Goal: Task Accomplishment & Management: Manage account settings

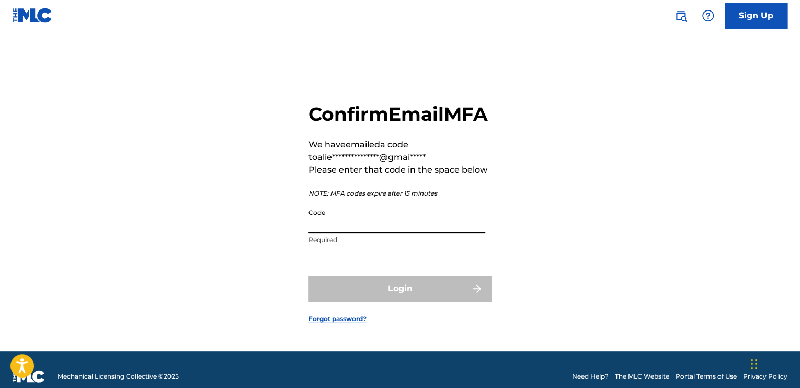
click at [336, 233] on input "Code" at bounding box center [396, 218] width 177 height 30
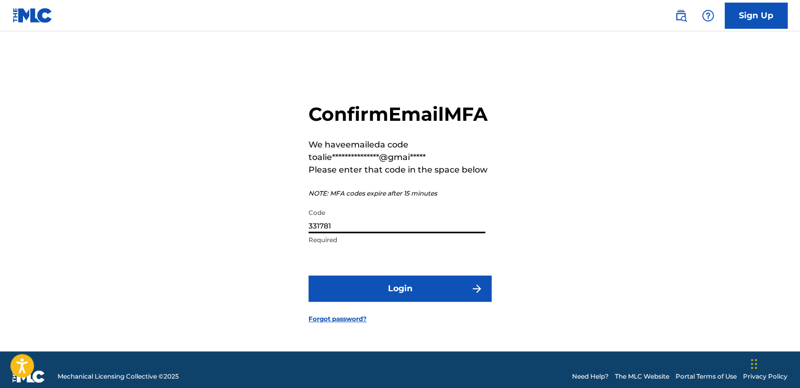
type input "331781"
click at [398, 302] on button "Login" at bounding box center [399, 288] width 183 height 26
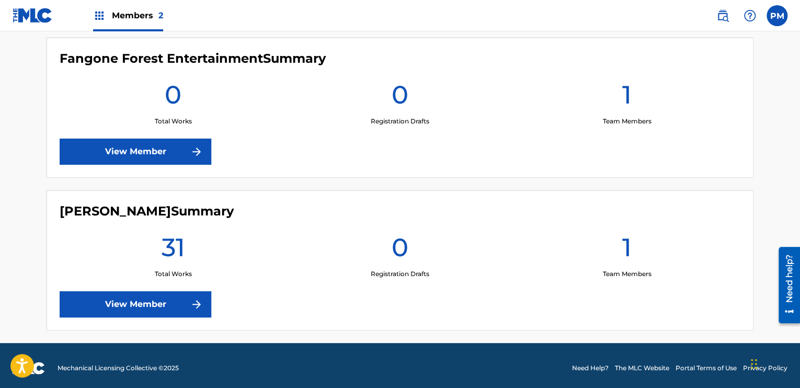
scroll to position [299, 0]
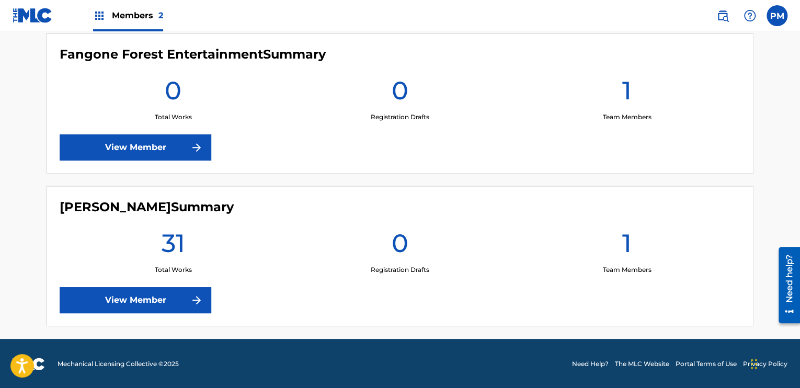
click at [128, 299] on link "View Member" at bounding box center [136, 300] width 152 height 26
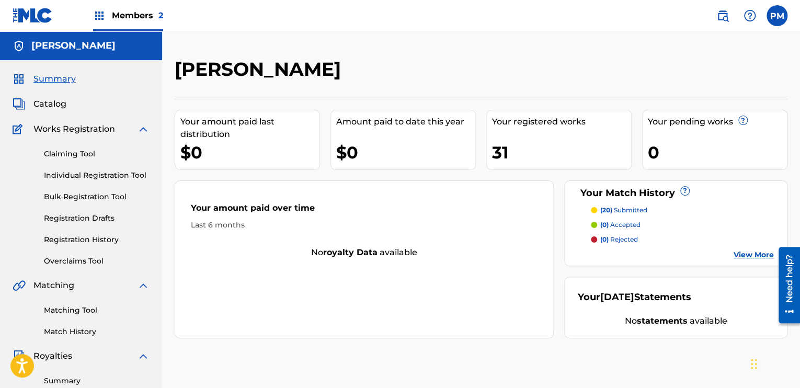
click at [541, 145] on div "31" at bounding box center [561, 153] width 139 height 24
click at [48, 105] on span "Catalog" at bounding box center [49, 104] width 33 height 13
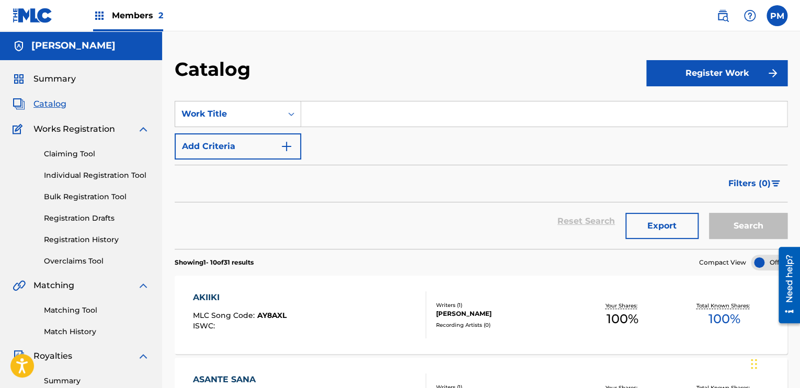
click at [780, 21] on label at bounding box center [776, 15] width 21 height 21
click at [777, 16] on input "PM [PERSON_NAME] [EMAIL_ADDRESS][DOMAIN_NAME] Notification Preferences Profile …" at bounding box center [777, 16] width 0 height 0
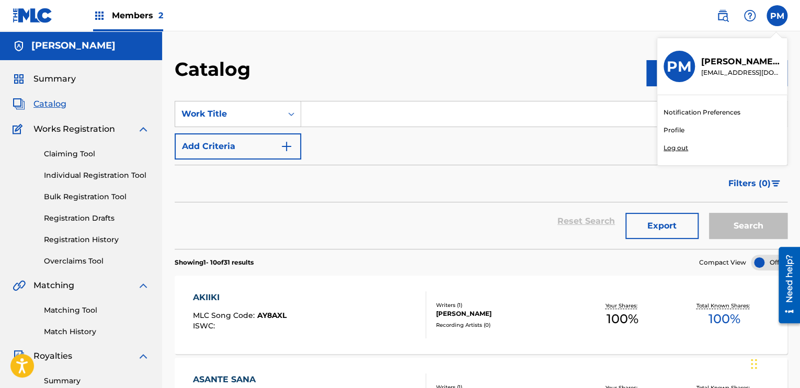
click at [670, 150] on p "Log out" at bounding box center [675, 147] width 25 height 9
click at [777, 16] on input "PM [PERSON_NAME] [EMAIL_ADDRESS][DOMAIN_NAME] Notification Preferences Profile …" at bounding box center [777, 16] width 0 height 0
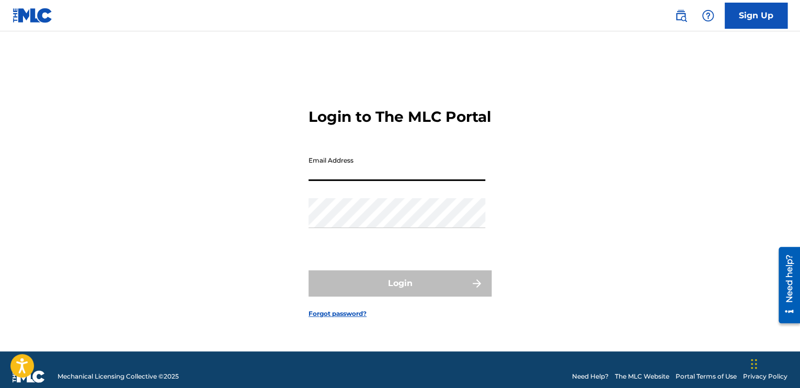
click at [438, 171] on input "Email Address" at bounding box center [396, 166] width 177 height 30
type input "[EMAIL_ADDRESS][DOMAIN_NAME]"
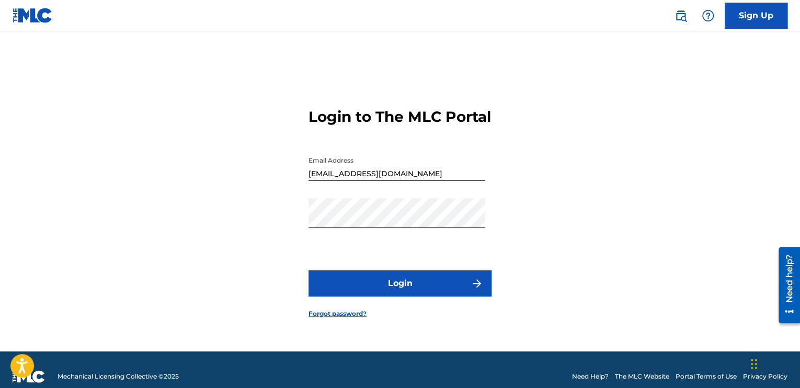
click at [403, 292] on button "Login" at bounding box center [399, 283] width 183 height 26
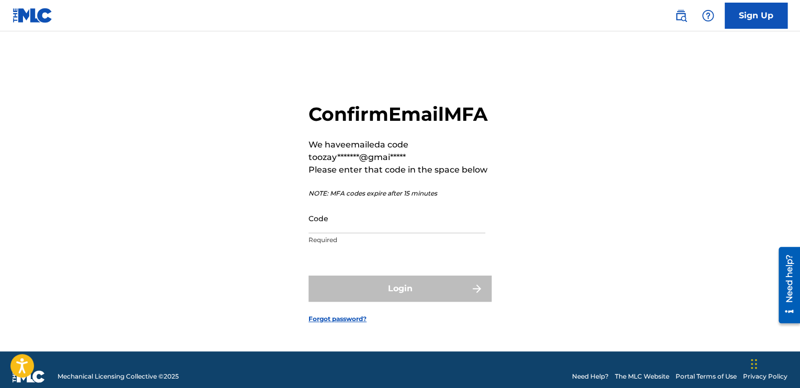
click at [366, 233] on input "Code" at bounding box center [396, 218] width 177 height 30
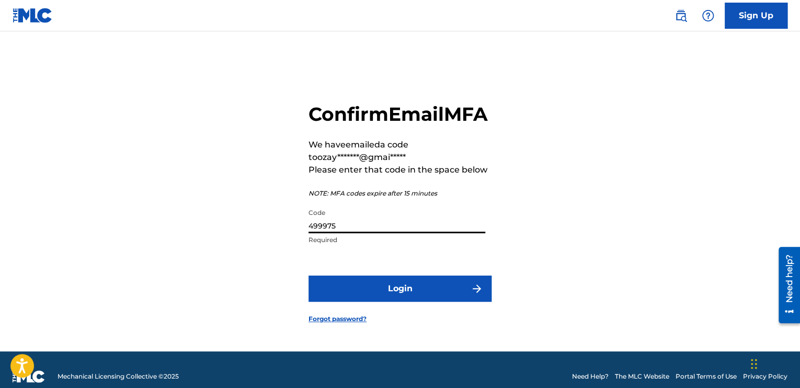
type input "499975"
click at [410, 300] on button "Login" at bounding box center [399, 288] width 183 height 26
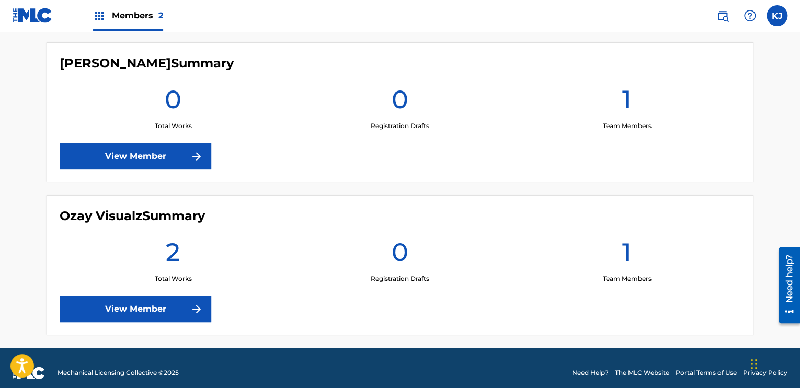
scroll to position [299, 0]
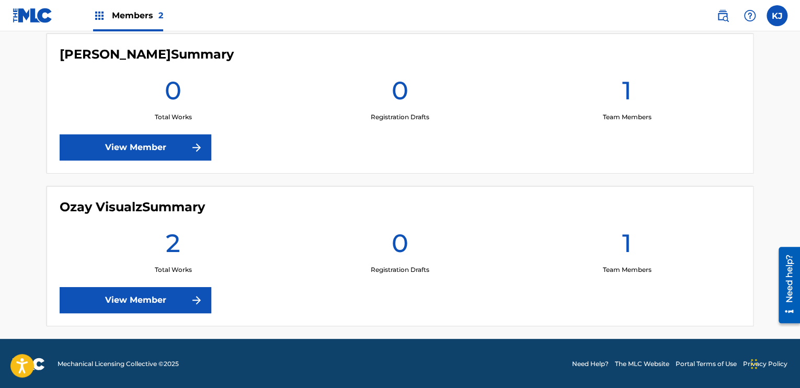
click at [160, 295] on link "View Member" at bounding box center [136, 300] width 152 height 26
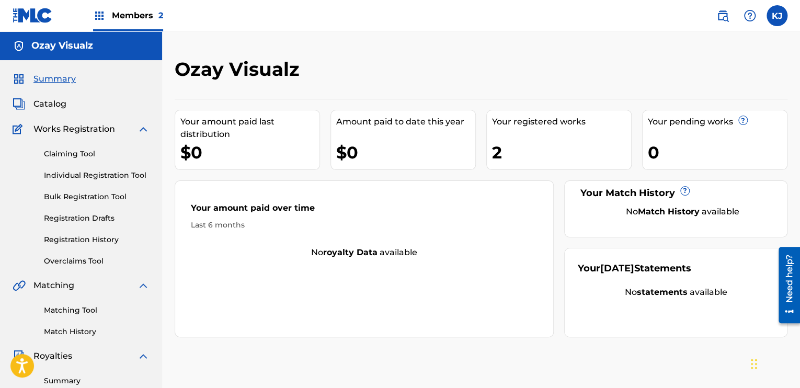
click at [521, 131] on div "Your registered works 2" at bounding box center [558, 140] width 145 height 60
click at [55, 100] on span "Catalog" at bounding box center [49, 104] width 33 height 13
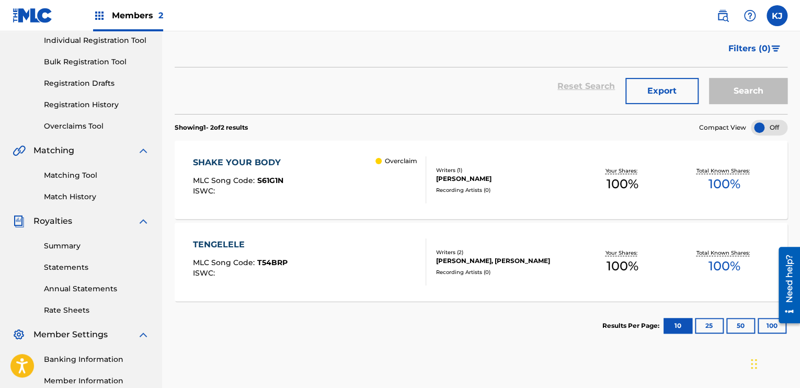
scroll to position [138, 0]
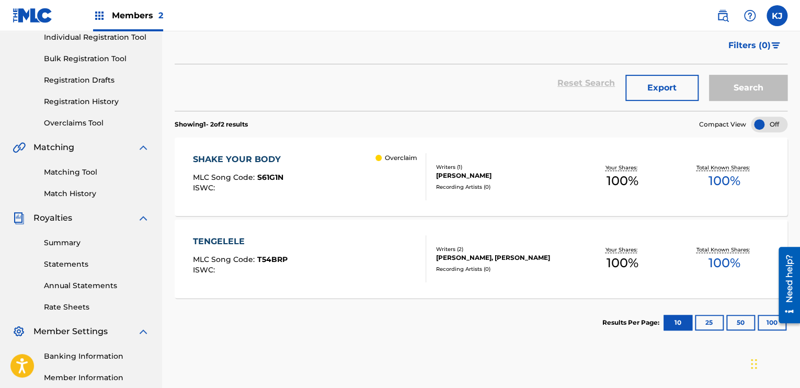
click at [396, 158] on p "Overclaim" at bounding box center [401, 157] width 32 height 9
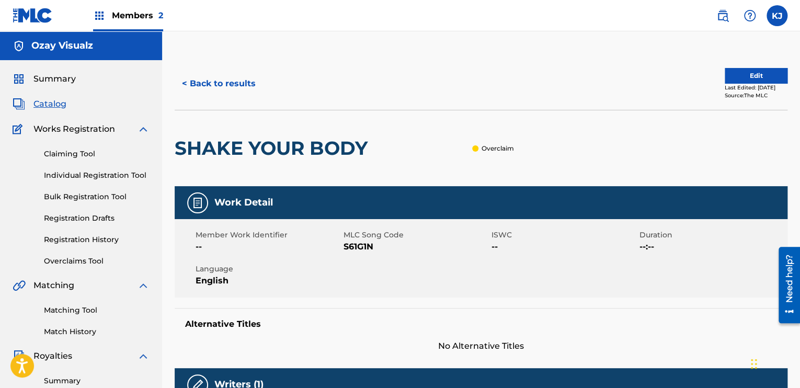
click at [496, 149] on p "Overclaim" at bounding box center [497, 148] width 32 height 9
click at [79, 261] on link "Overclaims Tool" at bounding box center [97, 261] width 106 height 11
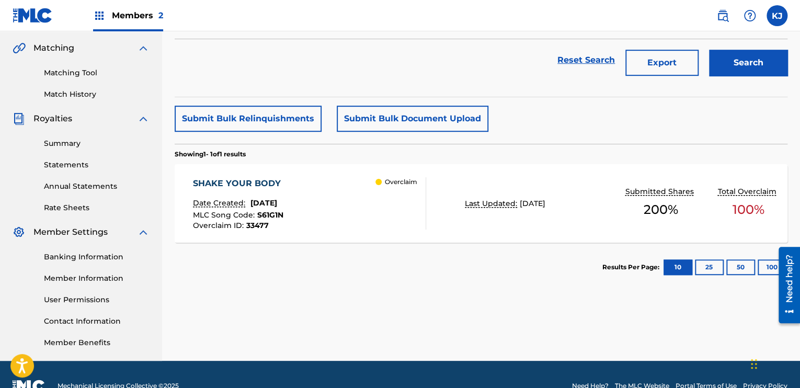
scroll to position [246, 0]
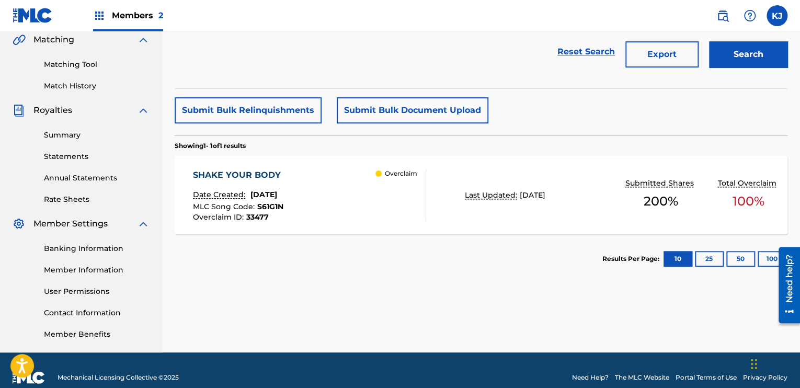
click at [387, 190] on div "Overclaim" at bounding box center [400, 195] width 50 height 52
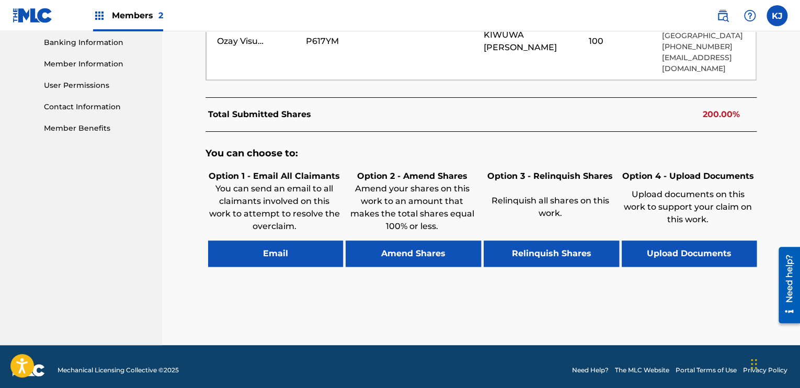
scroll to position [453, 0]
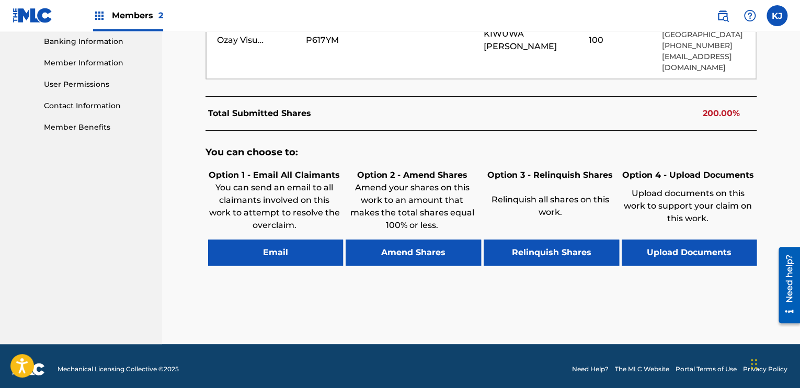
drag, startPoint x: 418, startPoint y: 245, endPoint x: 404, endPoint y: 279, distance: 37.0
click at [404, 279] on div "You can choose to: Option 1 - Email All Claimants You can send an email to all …" at bounding box center [481, 211] width 552 height 161
click at [419, 246] on button "Amend Shares" at bounding box center [413, 252] width 135 height 26
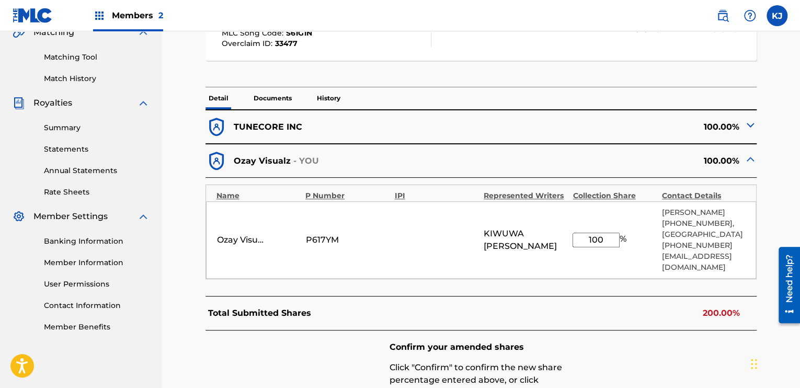
scroll to position [245, 0]
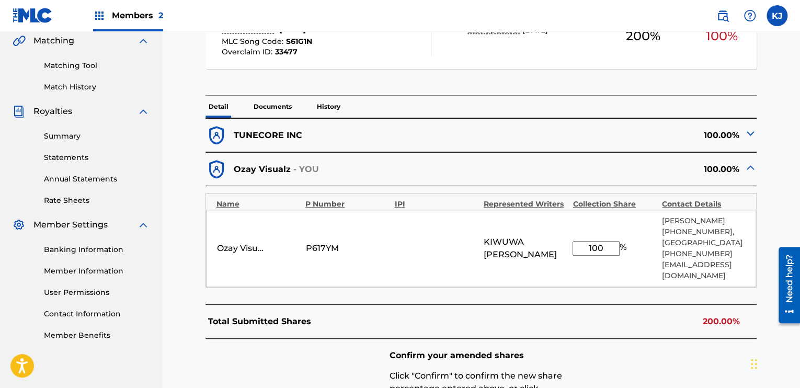
click at [750, 134] on img at bounding box center [750, 133] width 13 height 13
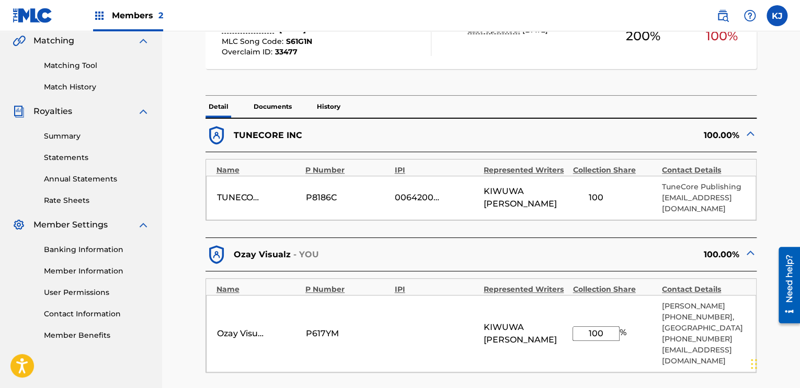
click at [749, 133] on img at bounding box center [750, 133] width 13 height 13
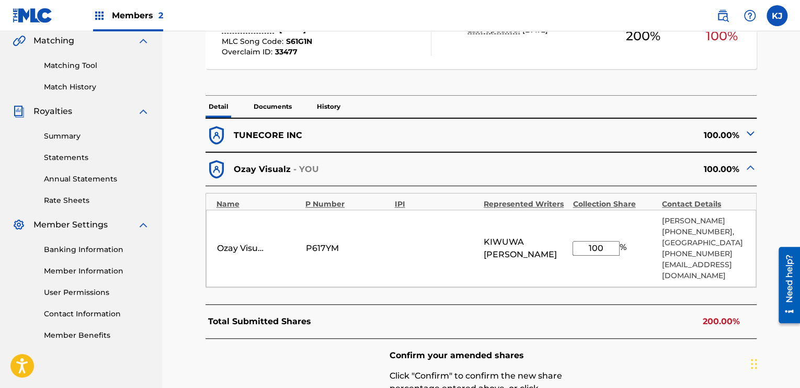
click at [606, 250] on input "100" at bounding box center [595, 248] width 47 height 15
type input "1"
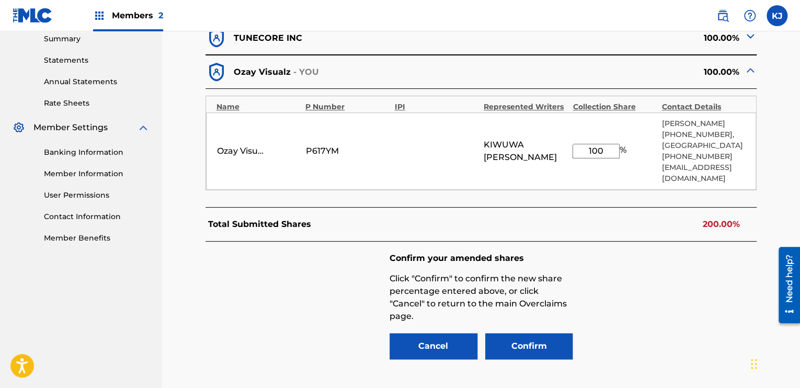
scroll to position [343, 0]
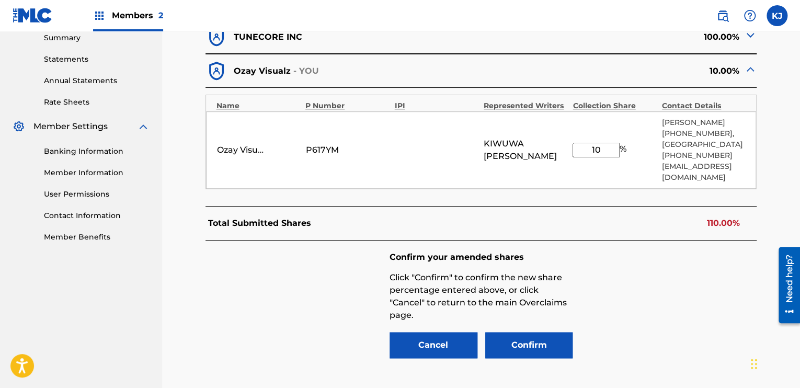
type input "1"
type input "0"
click at [778, 103] on div "< Back SHAKE YOUR BODY - Overclaim Detail The Overclaims Tool enables Members t…" at bounding box center [481, 69] width 613 height 709
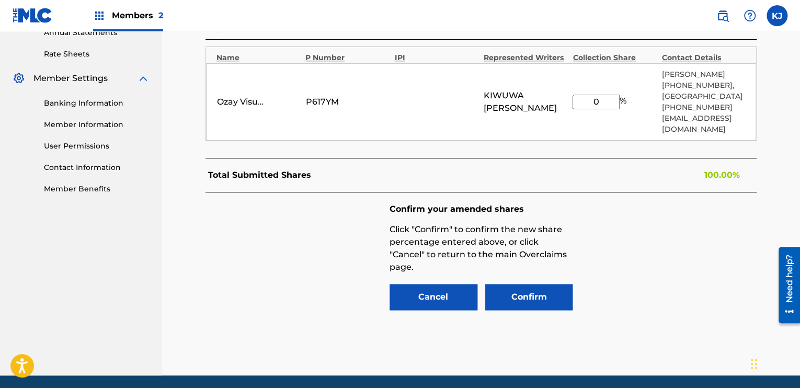
scroll to position [394, 0]
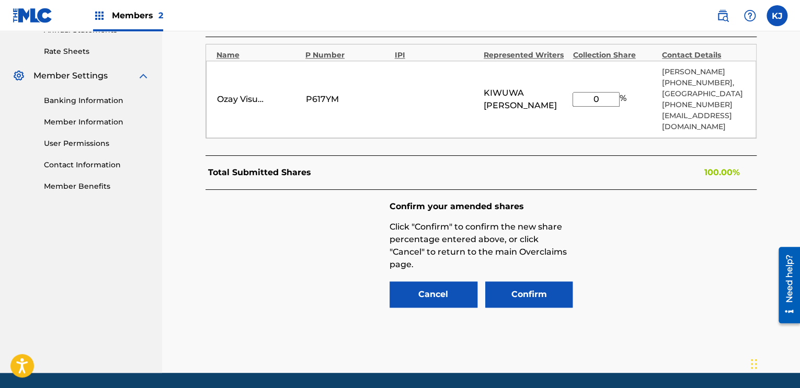
click at [524, 292] on button "Confirm" at bounding box center [529, 294] width 88 height 26
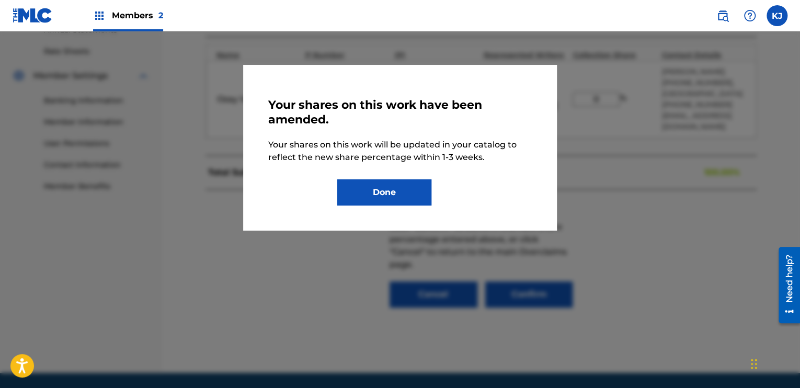
click at [394, 189] on button "Done" at bounding box center [384, 192] width 94 height 26
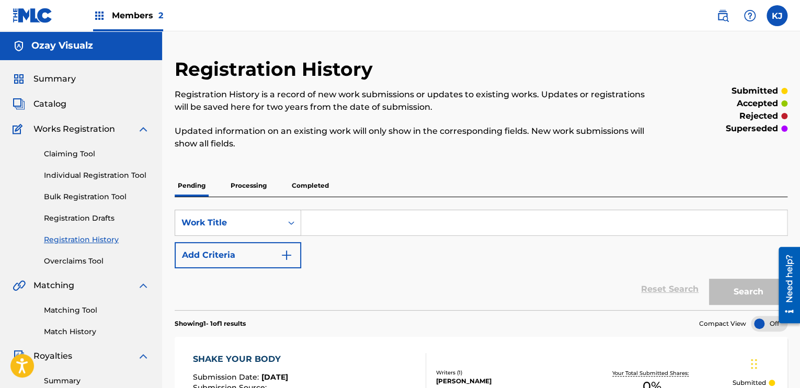
click at [254, 190] on p "Processing" at bounding box center [248, 186] width 42 height 22
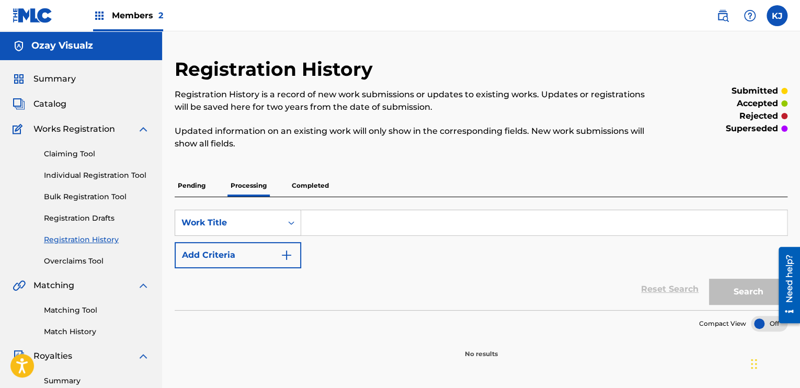
click at [772, 17] on label at bounding box center [776, 15] width 21 height 21
click at [777, 16] on input "[PERSON_NAME] [PERSON_NAME] [PERSON_NAME][EMAIL_ADDRESS][DOMAIN_NAME] Notificat…" at bounding box center [777, 16] width 0 height 0
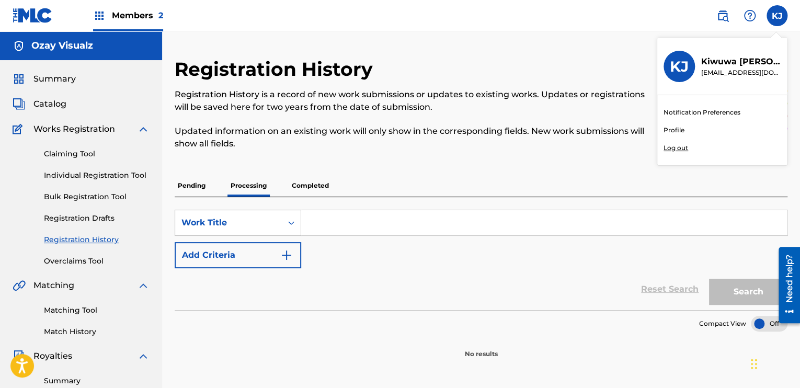
click at [684, 146] on p "Log out" at bounding box center [675, 147] width 25 height 9
click at [777, 16] on input "[PERSON_NAME] [PERSON_NAME] [PERSON_NAME][EMAIL_ADDRESS][DOMAIN_NAME] Notificat…" at bounding box center [777, 16] width 0 height 0
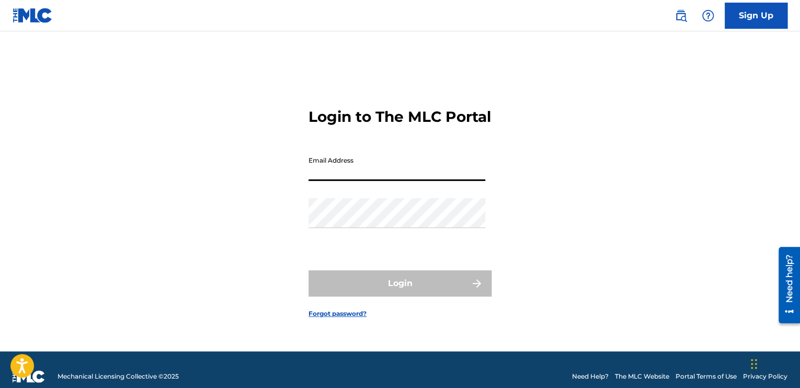
click at [371, 175] on input "Email Address" at bounding box center [396, 166] width 177 height 30
type input "[EMAIL_ADDRESS][DOMAIN_NAME]"
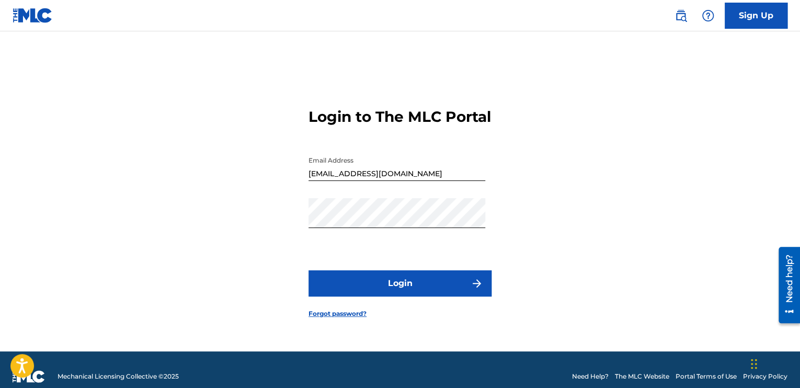
click at [403, 289] on button "Login" at bounding box center [399, 283] width 183 height 26
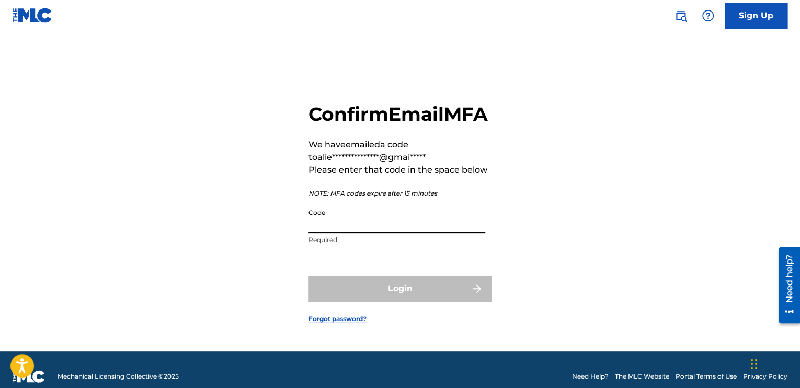
click at [385, 233] on input "Code" at bounding box center [396, 218] width 177 height 30
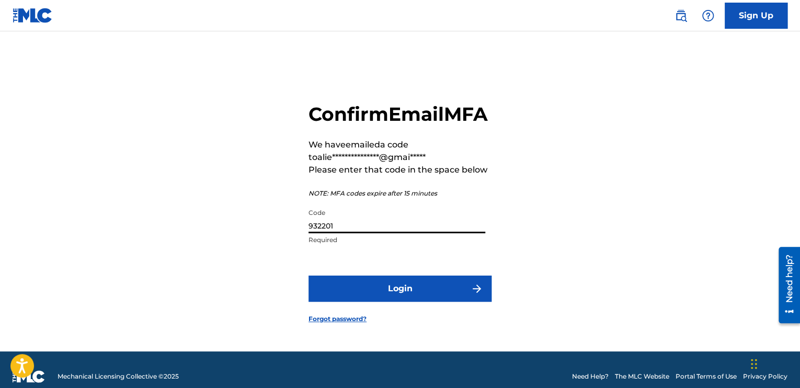
type input "932201"
click at [396, 293] on button "Login" at bounding box center [399, 288] width 183 height 26
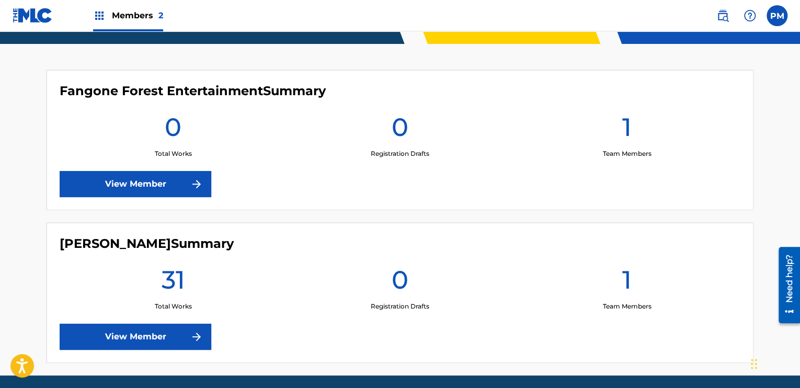
scroll to position [299, 0]
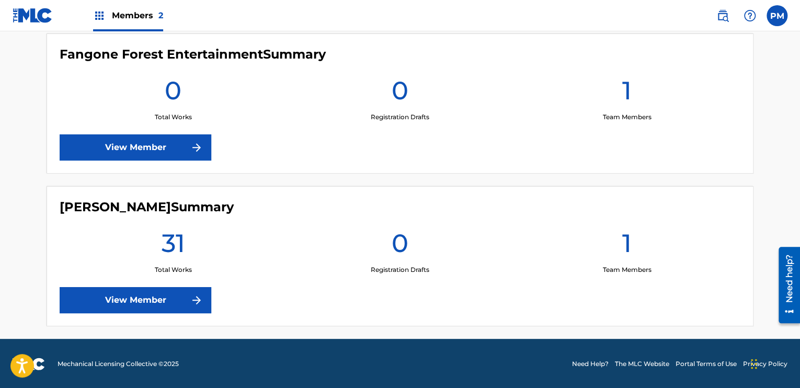
click at [131, 290] on link "View Member" at bounding box center [136, 300] width 152 height 26
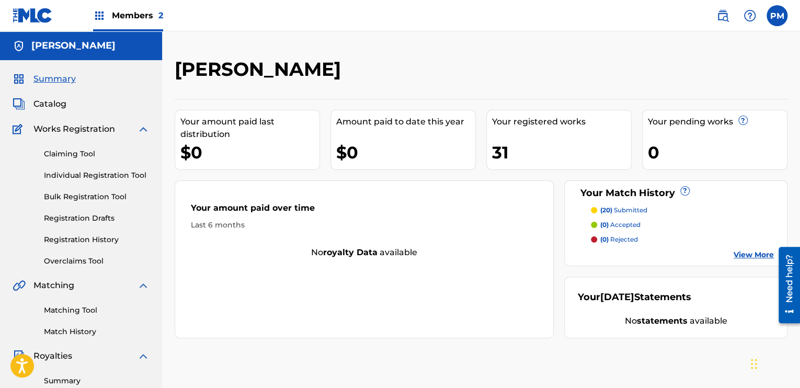
click at [54, 105] on span "Catalog" at bounding box center [49, 104] width 33 height 13
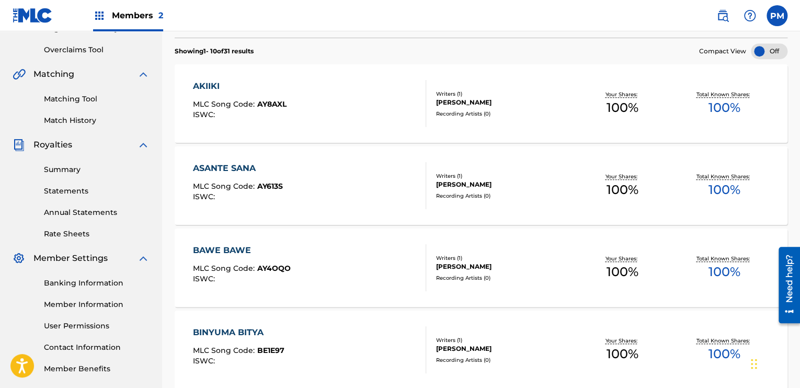
scroll to position [212, 0]
click at [364, 103] on div "AKIIKI MLC Song Code : AY8AXL ISWC :" at bounding box center [309, 102] width 233 height 47
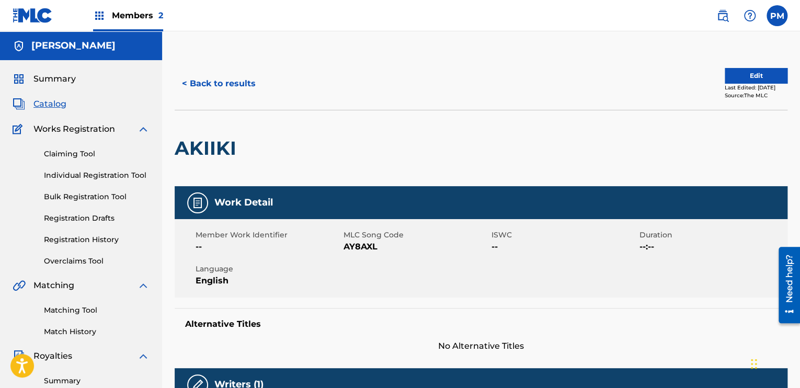
click at [71, 262] on link "Overclaims Tool" at bounding box center [97, 261] width 106 height 11
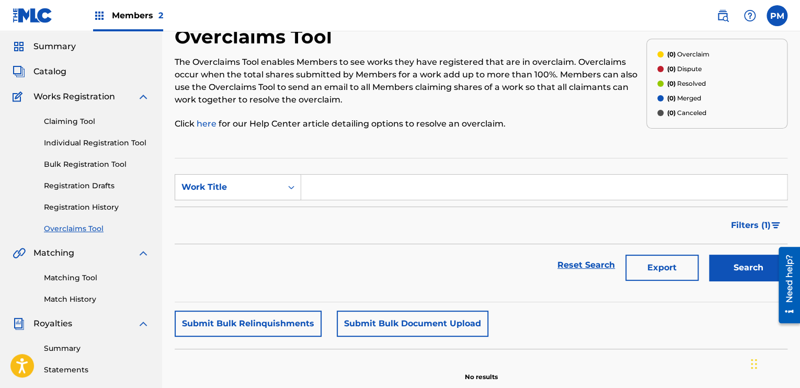
scroll to position [31, 0]
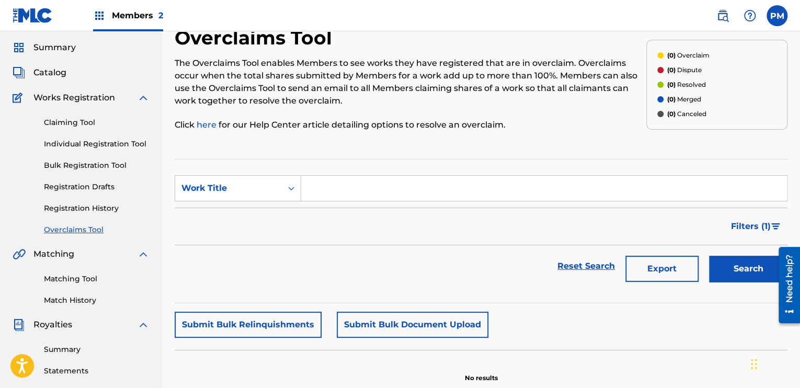
click at [72, 210] on link "Registration History" at bounding box center [97, 208] width 106 height 11
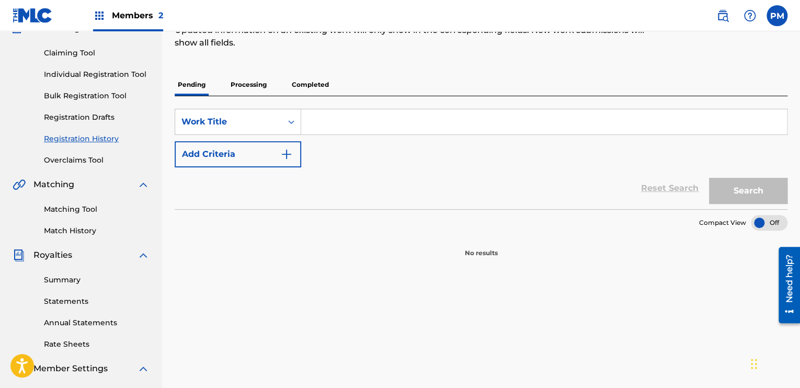
scroll to position [101, 0]
click at [250, 75] on p "Processing" at bounding box center [248, 84] width 42 height 22
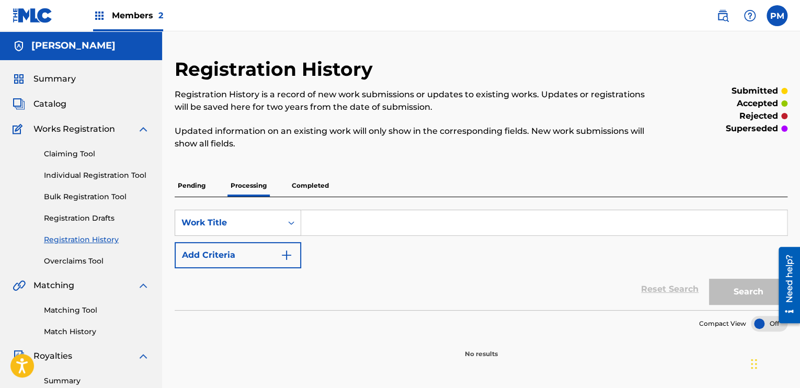
click at [304, 190] on p "Completed" at bounding box center [310, 186] width 43 height 22
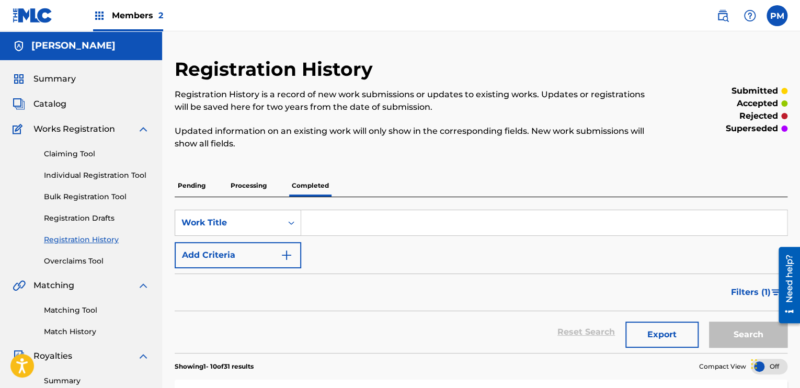
click at [251, 186] on p "Processing" at bounding box center [248, 186] width 42 height 22
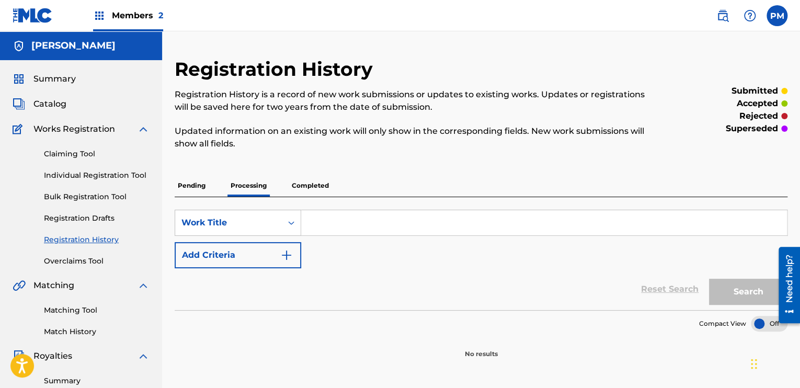
click at [309, 185] on p "Completed" at bounding box center [310, 186] width 43 height 22
